Goal: Transaction & Acquisition: Book appointment/travel/reservation

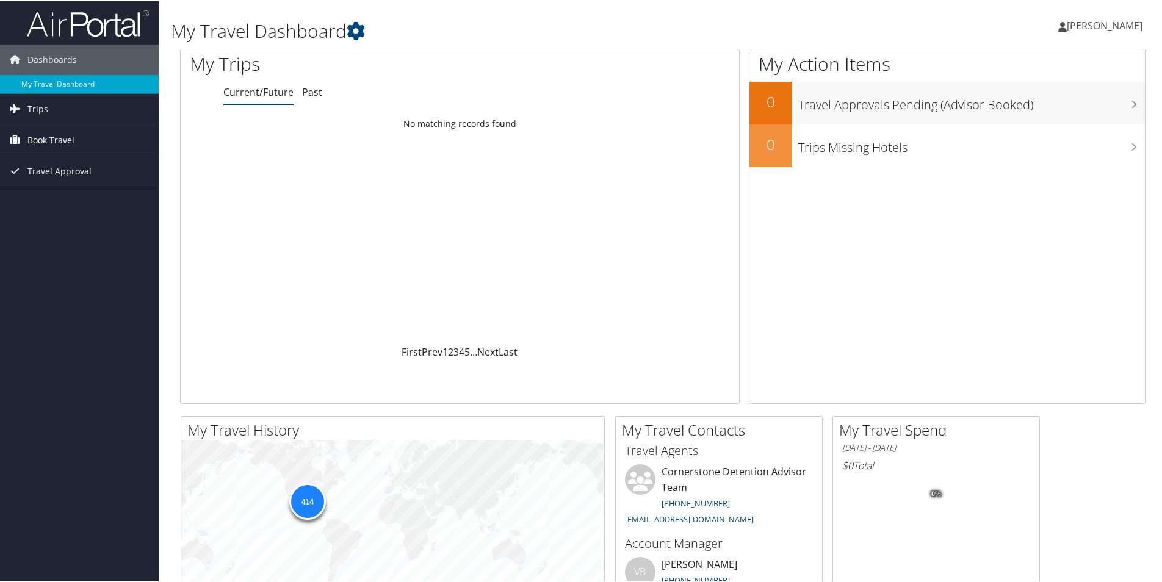
click at [56, 134] on span "Book Travel" at bounding box center [50, 139] width 47 height 31
click at [58, 194] on link "Book/Manage Online Trips" at bounding box center [79, 200] width 159 height 18
